Goal: Task Accomplishment & Management: Use online tool/utility

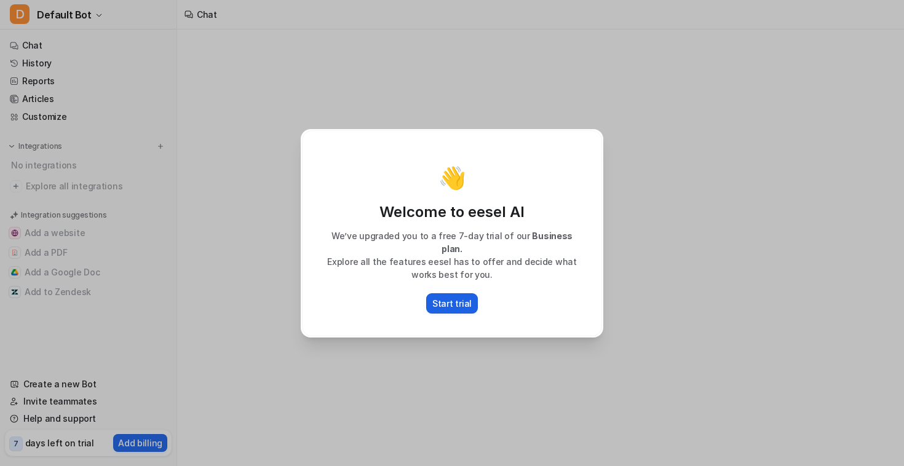
click at [448, 302] on p "Start trial" at bounding box center [451, 303] width 39 height 13
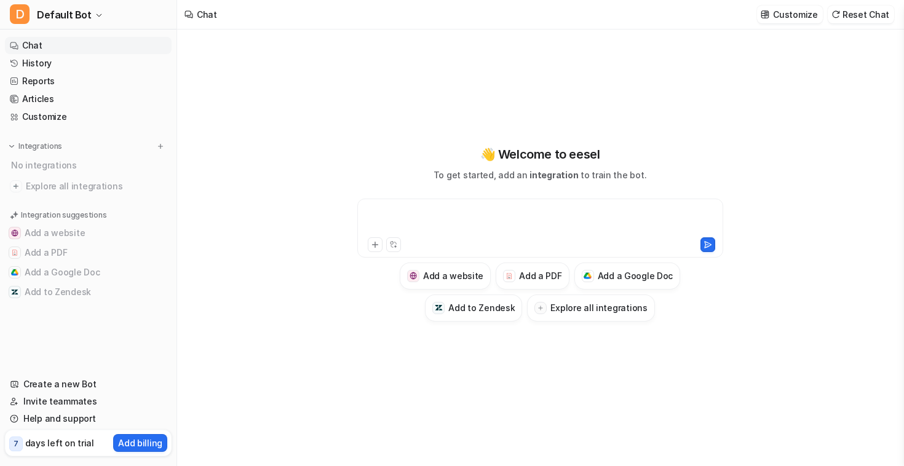
click at [437, 224] on div at bounding box center [540, 221] width 360 height 28
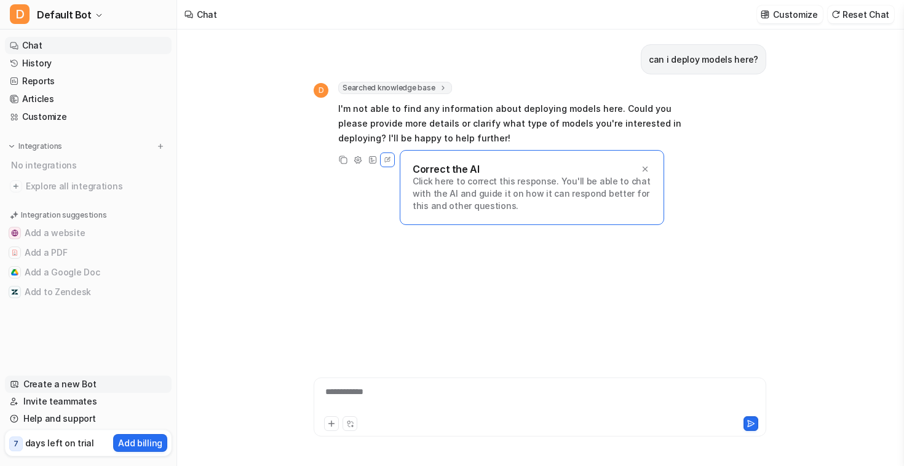
click at [68, 379] on link "Create a new Bot" at bounding box center [88, 384] width 167 height 17
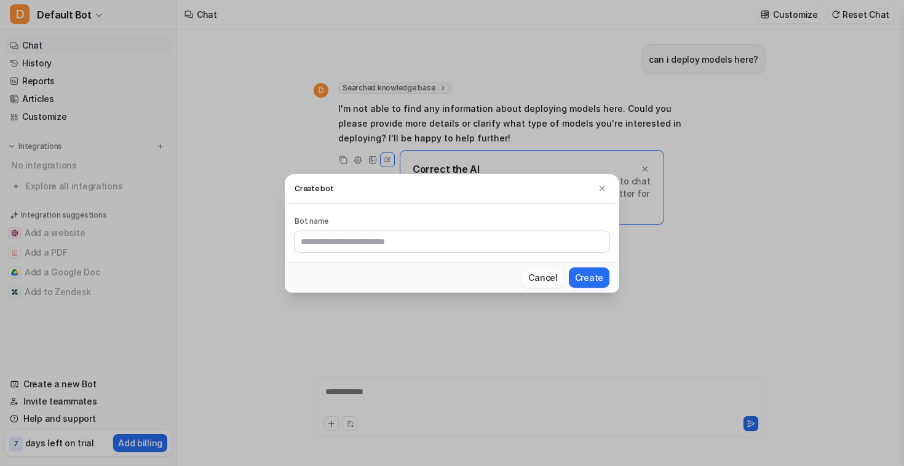
click at [548, 282] on button "Cancel" at bounding box center [542, 277] width 41 height 20
